Goal: Information Seeking & Learning: Learn about a topic

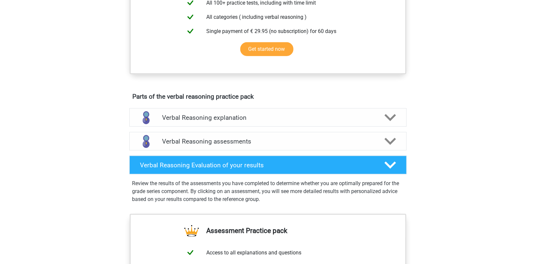
scroll to position [297, 0]
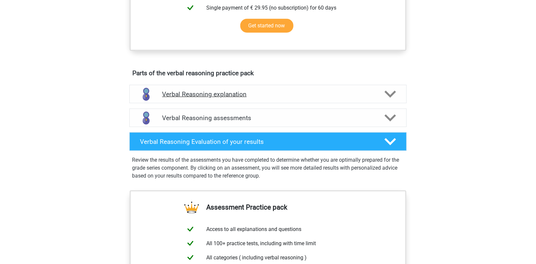
click at [270, 98] on h4 "Verbal Reasoning explanation" at bounding box center [268, 94] width 212 height 8
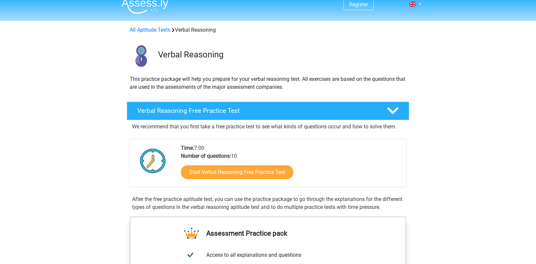
scroll to position [0, 0]
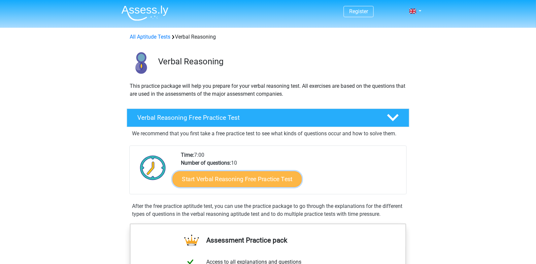
click at [235, 180] on link "Start Verbal Reasoning Free Practice Test" at bounding box center [237, 179] width 129 height 16
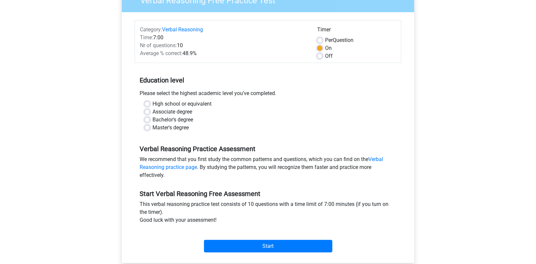
scroll to position [66, 0]
click at [152, 118] on label "Bachelor's degree" at bounding box center [172, 120] width 41 height 8
click at [146, 118] on input "Bachelor's degree" at bounding box center [147, 119] width 5 height 7
radio input "true"
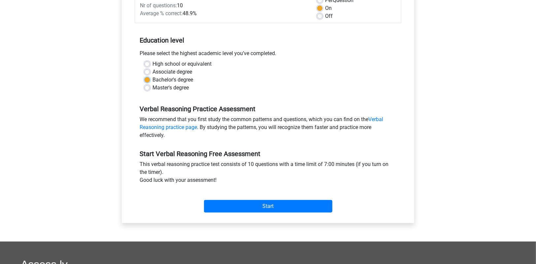
scroll to position [165, 0]
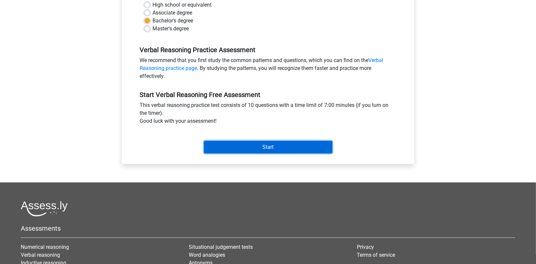
click at [253, 143] on input "Start" at bounding box center [268, 147] width 128 height 13
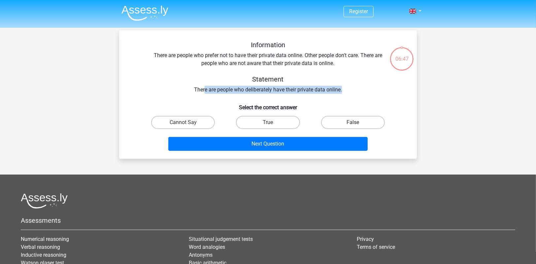
drag, startPoint x: 213, startPoint y: 89, endPoint x: 346, endPoint y: 89, distance: 132.7
click at [346, 89] on div "Information There are people who prefer not to have their private data online. …" at bounding box center [268, 67] width 277 height 53
click at [217, 89] on div "Information There are people who prefer not to have their private data online. …" at bounding box center [268, 67] width 277 height 53
drag, startPoint x: 195, startPoint y: 88, endPoint x: 342, endPoint y: 85, distance: 146.9
click at [342, 85] on div "Information There are people who prefer not to have their private data online. …" at bounding box center [268, 67] width 277 height 53
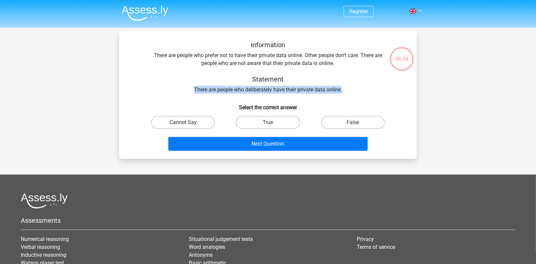
click at [199, 121] on label "Cannot Say" at bounding box center [183, 122] width 64 height 13
click at [187, 122] on input "Cannot Say" at bounding box center [185, 124] width 4 height 4
radio input "true"
click at [350, 118] on label "False" at bounding box center [353, 122] width 64 height 13
click at [353, 122] on input "False" at bounding box center [355, 124] width 4 height 4
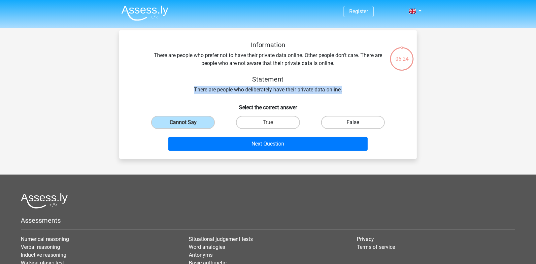
radio input "true"
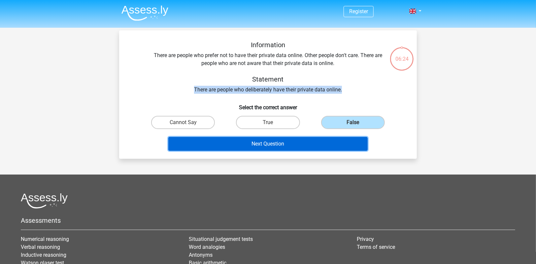
click at [306, 145] on button "Next Question" at bounding box center [268, 144] width 200 height 14
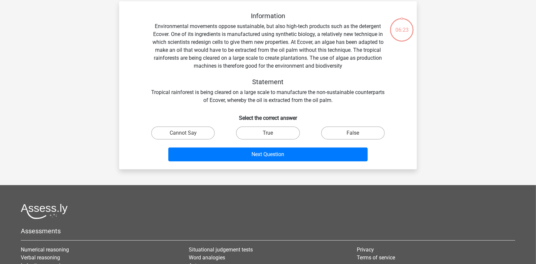
scroll to position [30, 0]
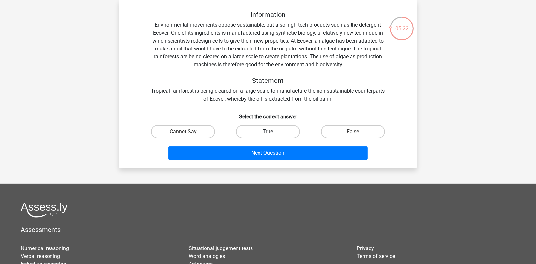
click at [265, 131] on label "True" at bounding box center [268, 131] width 64 height 13
click at [268, 132] on input "True" at bounding box center [270, 134] width 4 height 4
radio input "true"
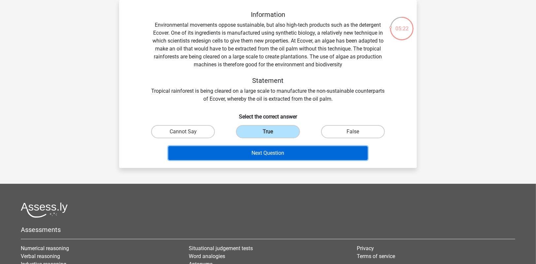
click at [267, 150] on button "Next Question" at bounding box center [268, 153] width 200 height 14
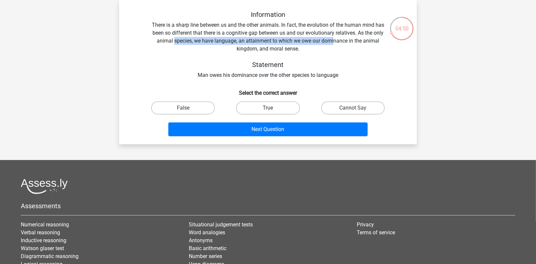
drag, startPoint x: 188, startPoint y: 43, endPoint x: 336, endPoint y: 41, distance: 148.2
click at [334, 41] on div "Information There is a sharp line between us and the other animals. In fact, th…" at bounding box center [268, 45] width 277 height 69
drag, startPoint x: 352, startPoint y: 40, endPoint x: 266, endPoint y: 42, distance: 85.2
click at [271, 42] on div "Information There is a sharp line between us and the other animals. In fact, th…" at bounding box center [268, 45] width 277 height 69
click at [266, 42] on div "Information There is a sharp line between us and the other animals. In fact, th…" at bounding box center [268, 45] width 277 height 69
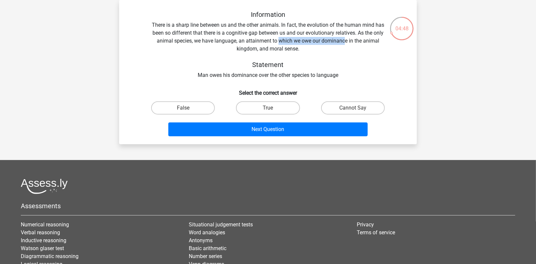
drag, startPoint x: 280, startPoint y: 41, endPoint x: 353, endPoint y: 41, distance: 72.9
click at [345, 41] on div "Information There is a sharp line between us and the other animals. In fact, th…" at bounding box center [268, 45] width 277 height 69
drag, startPoint x: 356, startPoint y: 41, endPoint x: 292, endPoint y: 43, distance: 63.8
click at [319, 43] on div "Information There is a sharp line between us and the other animals. In fact, th…" at bounding box center [268, 45] width 277 height 69
click at [269, 116] on div "True" at bounding box center [267, 108] width 85 height 18
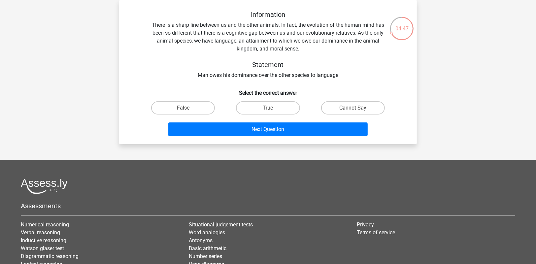
click at [271, 110] on input "True" at bounding box center [270, 110] width 4 height 4
radio input "true"
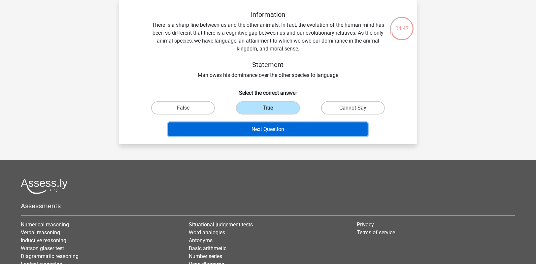
click at [275, 126] on button "Next Question" at bounding box center [268, 129] width 200 height 14
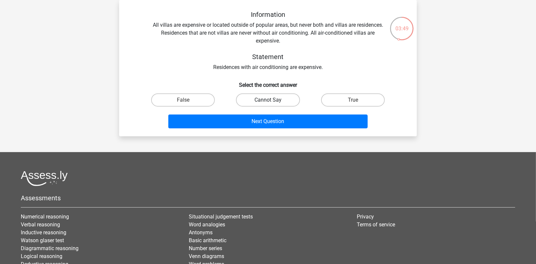
click at [284, 100] on label "Cannot Say" at bounding box center [268, 99] width 64 height 13
click at [272, 100] on input "Cannot Say" at bounding box center [270, 102] width 4 height 4
radio input "true"
drag, startPoint x: 191, startPoint y: 95, endPoint x: 285, endPoint y: 88, distance: 94.3
click at [190, 95] on label "False" at bounding box center [183, 99] width 64 height 13
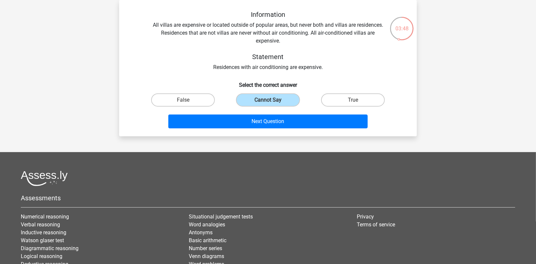
click at [187, 100] on input "False" at bounding box center [185, 102] width 4 height 4
radio input "true"
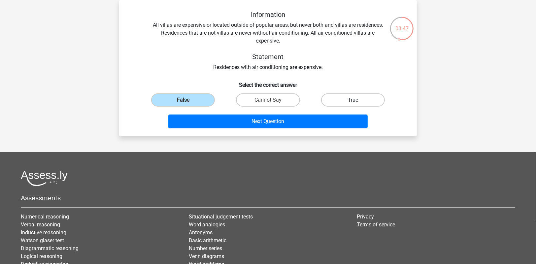
click at [346, 99] on label "True" at bounding box center [353, 99] width 64 height 13
click at [353, 100] on input "True" at bounding box center [355, 102] width 4 height 4
radio input "true"
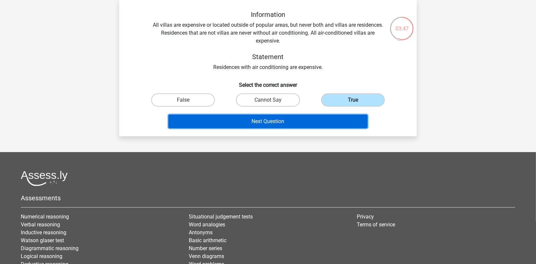
click at [320, 119] on button "Next Question" at bounding box center [268, 122] width 200 height 14
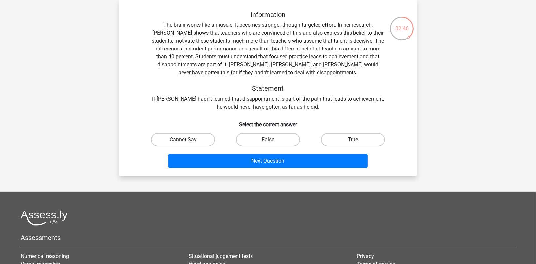
click at [352, 137] on label "True" at bounding box center [353, 139] width 64 height 13
click at [353, 140] on input "True" at bounding box center [355, 142] width 4 height 4
radio input "true"
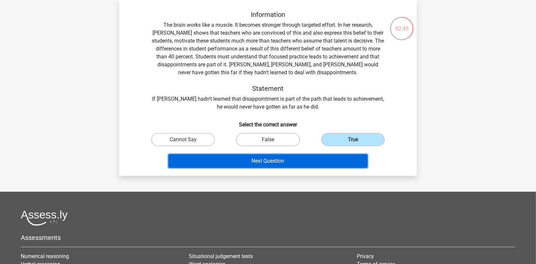
click at [337, 160] on button "Next Question" at bounding box center [268, 161] width 200 height 14
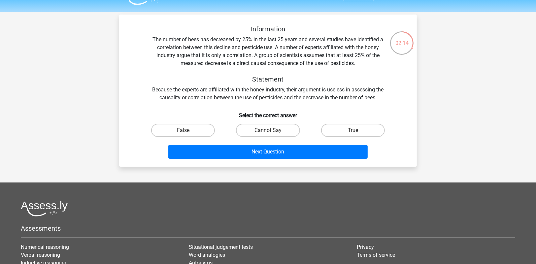
scroll to position [16, 0]
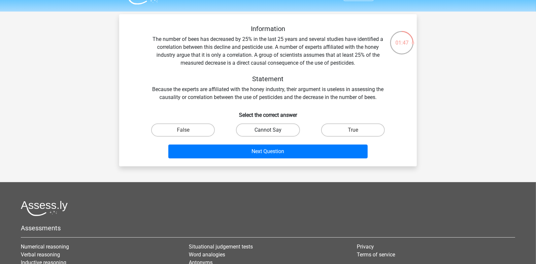
click at [282, 127] on label "Cannot Say" at bounding box center [268, 129] width 64 height 13
click at [272, 130] on input "Cannot Say" at bounding box center [270, 132] width 4 height 4
radio input "true"
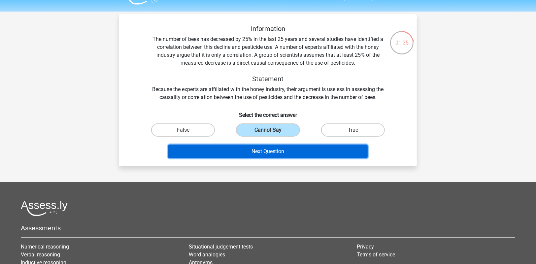
click at [282, 147] on button "Next Question" at bounding box center [268, 152] width 200 height 14
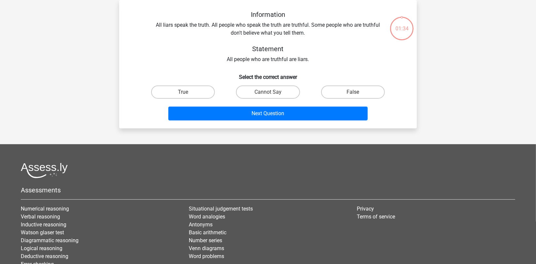
scroll to position [0, 0]
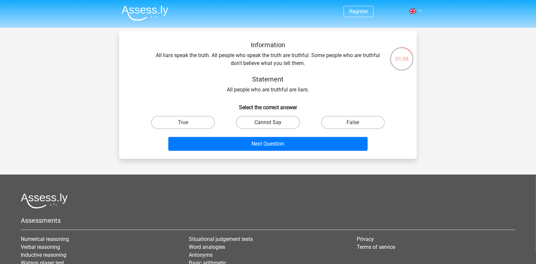
click at [256, 122] on label "Cannot Say" at bounding box center [268, 122] width 64 height 13
click at [268, 122] on input "Cannot Say" at bounding box center [270, 124] width 4 height 4
radio input "true"
click at [199, 121] on label "True" at bounding box center [183, 122] width 64 height 13
click at [187, 122] on input "True" at bounding box center [185, 124] width 4 height 4
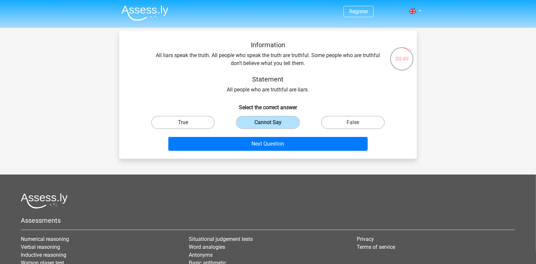
radio input "true"
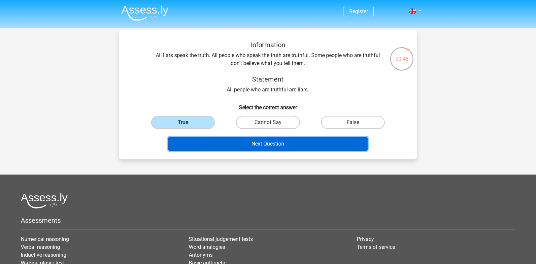
click at [215, 141] on button "Next Question" at bounding box center [268, 144] width 200 height 14
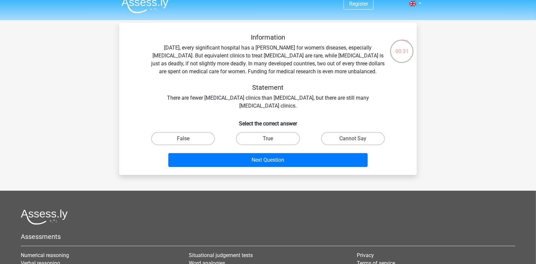
scroll to position [8, 0]
click at [336, 132] on label "Cannot Say" at bounding box center [353, 138] width 64 height 13
click at [353, 138] on input "Cannot Say" at bounding box center [355, 140] width 4 height 4
radio input "true"
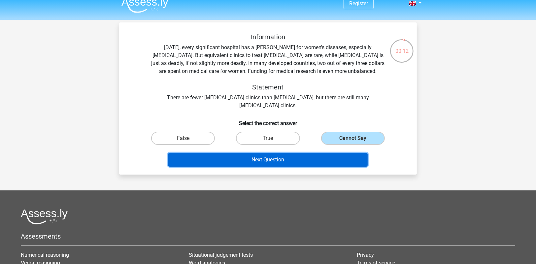
click at [316, 163] on button "Next Question" at bounding box center [268, 160] width 200 height 14
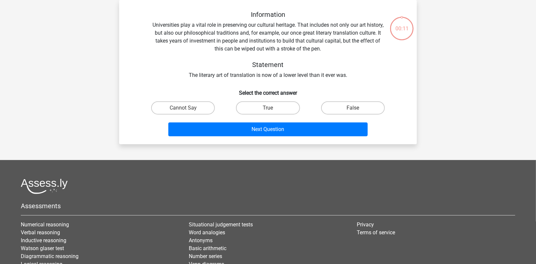
scroll to position [0, 0]
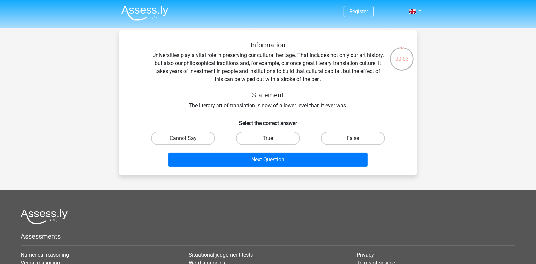
click at [288, 141] on label "True" at bounding box center [268, 138] width 64 height 13
click at [272, 141] on input "True" at bounding box center [270, 140] width 4 height 4
radio input "true"
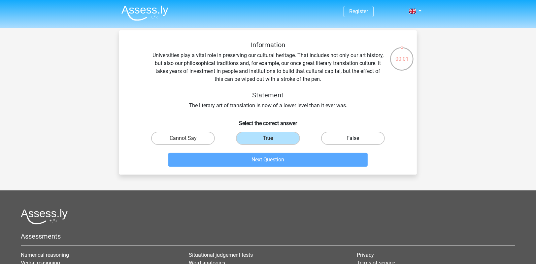
click at [332, 140] on label "False" at bounding box center [353, 138] width 64 height 13
click at [353, 140] on input "False" at bounding box center [355, 140] width 4 height 4
radio input "true"
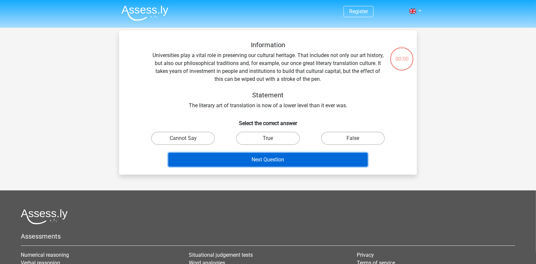
click at [327, 160] on button "Next Question" at bounding box center [268, 160] width 200 height 14
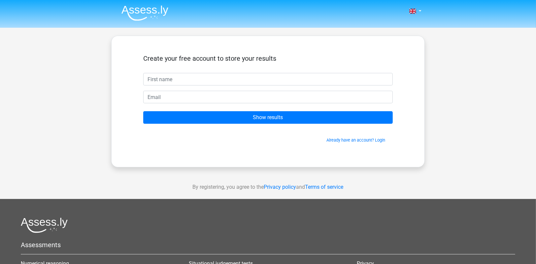
click at [269, 87] on form "Create your free account to store your results Show results Already have an acc…" at bounding box center [268, 98] width 250 height 89
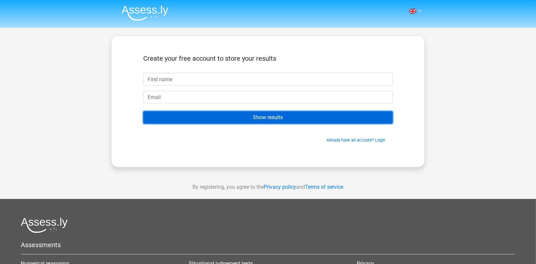
click at [289, 120] on input "Show results" at bounding box center [268, 117] width 250 height 13
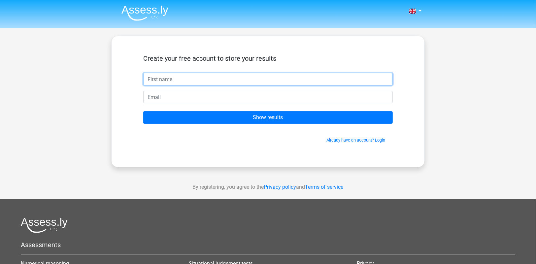
click at [272, 83] on input "text" at bounding box center [268, 79] width 250 height 13
type input "Arslonbek"
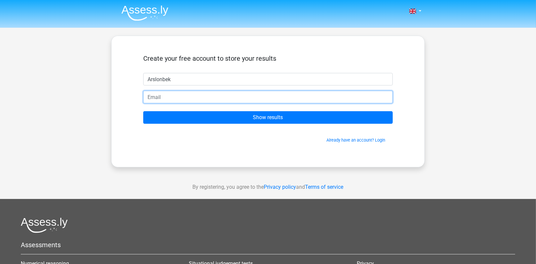
click at [204, 99] on input "email" at bounding box center [268, 97] width 250 height 13
type input "[EMAIL_ADDRESS][DOMAIN_NAME]"
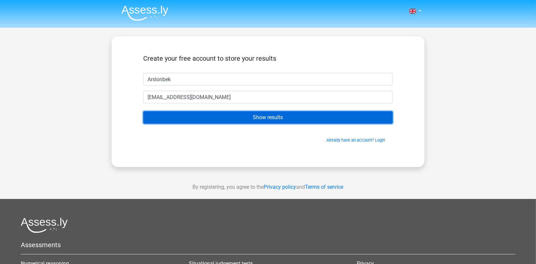
click at [202, 121] on input "Show results" at bounding box center [268, 117] width 250 height 13
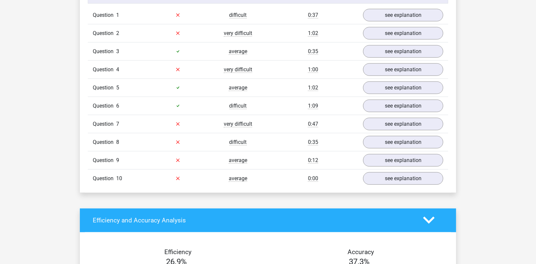
scroll to position [553, 0]
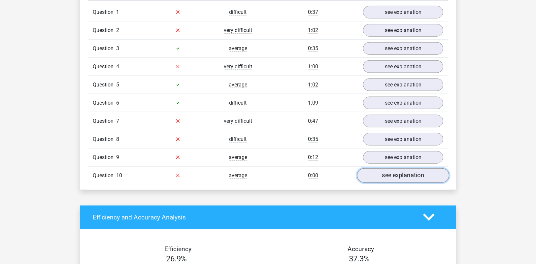
click at [407, 175] on link "see explanation" at bounding box center [403, 175] width 92 height 15
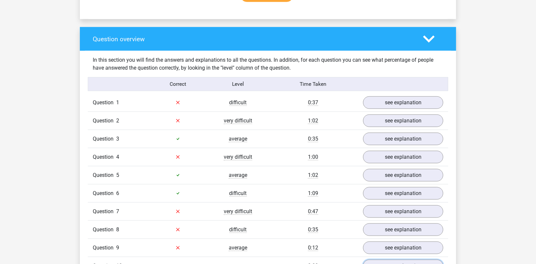
scroll to position [462, 0]
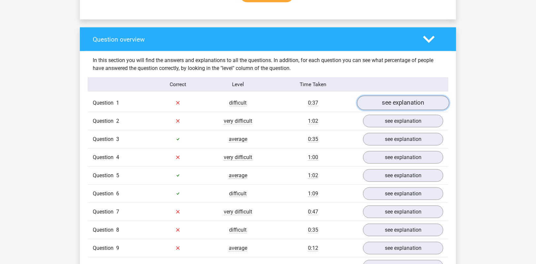
click at [410, 103] on link "see explanation" at bounding box center [403, 103] width 92 height 15
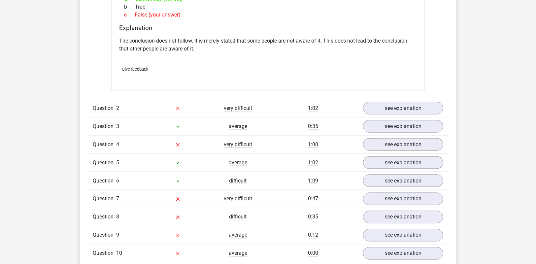
scroll to position [654, 0]
click at [421, 106] on link "see explanation" at bounding box center [403, 107] width 92 height 15
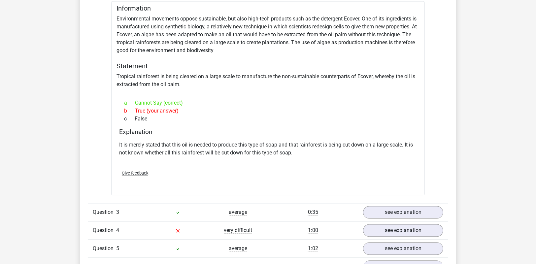
scroll to position [777, 0]
click at [196, 143] on p "It is merely stated that this oil is needed to produce this type of soap and th…" at bounding box center [268, 149] width 298 height 16
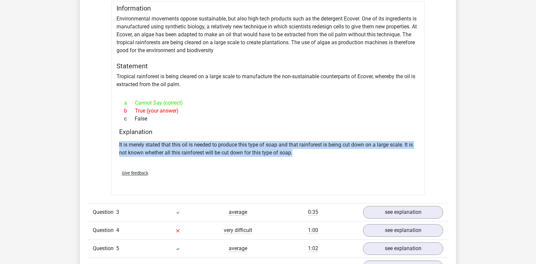
click at [196, 143] on p "It is merely stated that this oil is needed to produce this type of soap and th…" at bounding box center [268, 149] width 298 height 16
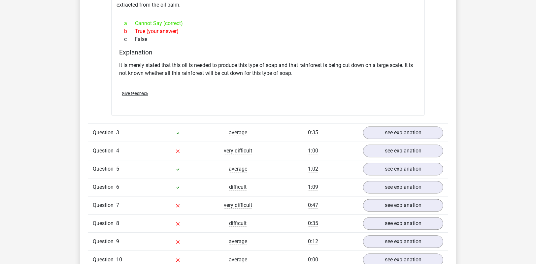
scroll to position [857, 0]
click at [214, 134] on div "average" at bounding box center [238, 132] width 60 height 8
click at [376, 125] on link "see explanation" at bounding box center [403, 132] width 92 height 15
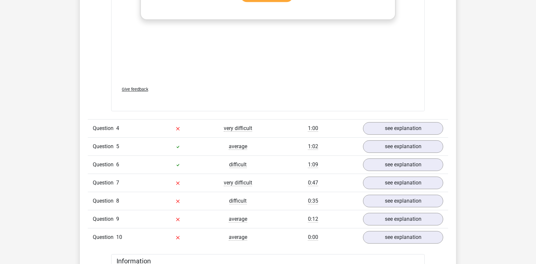
scroll to position [1251, 0]
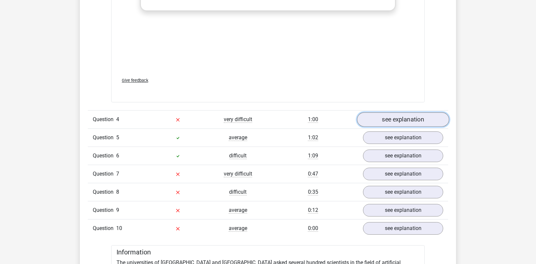
click at [389, 119] on link "see explanation" at bounding box center [403, 119] width 92 height 15
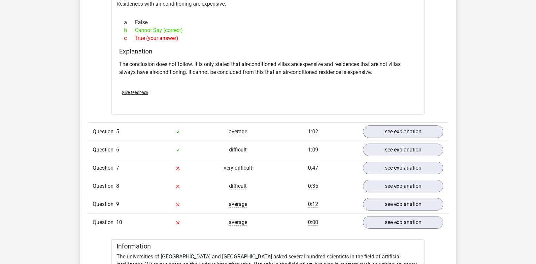
scroll to position [1436, 0]
click at [383, 124] on link "see explanation" at bounding box center [403, 131] width 92 height 15
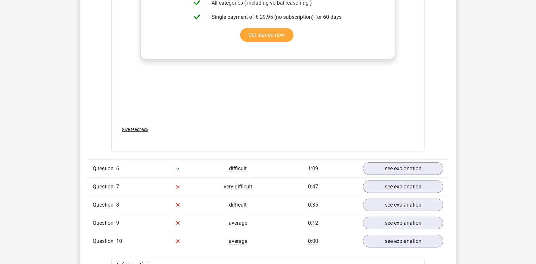
scroll to position [1820, 0]
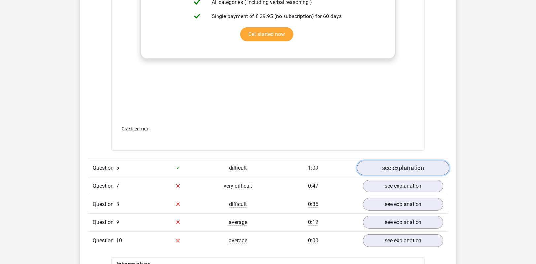
click at [406, 161] on link "see explanation" at bounding box center [403, 168] width 92 height 15
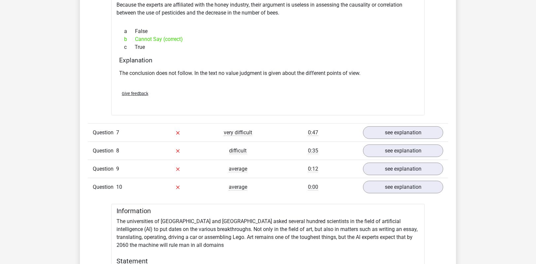
scroll to position [2060, 0]
click at [412, 125] on link "see explanation" at bounding box center [403, 132] width 92 height 15
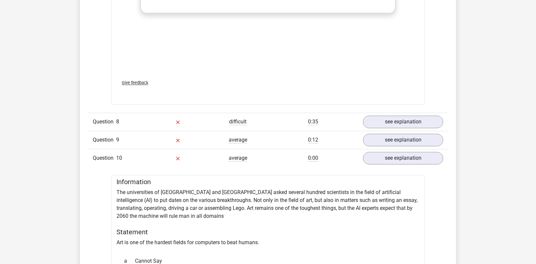
scroll to position [2436, 0]
click at [411, 115] on div "Question 8 difficult 0:35 see explanation" at bounding box center [268, 121] width 360 height 18
click at [411, 114] on link "see explanation" at bounding box center [403, 121] width 92 height 15
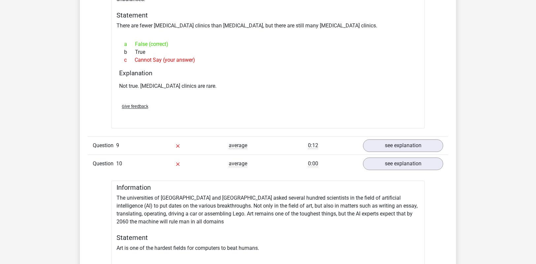
scroll to position [2618, 0]
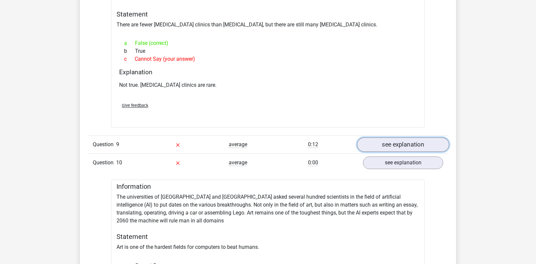
click at [384, 137] on link "see explanation" at bounding box center [403, 144] width 92 height 15
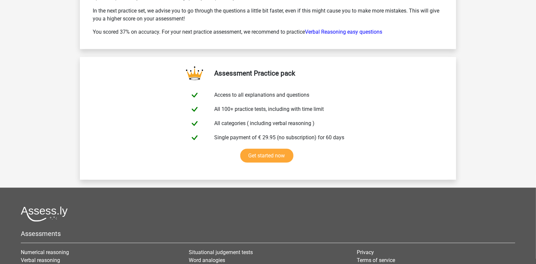
scroll to position [3850, 0]
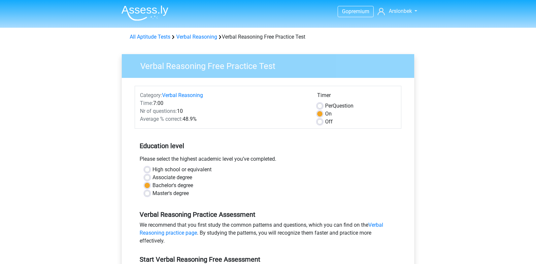
scroll to position [165, 0]
